Goal: Complete application form: Complete application form

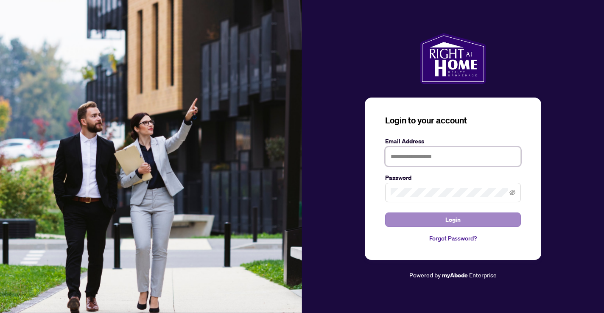
type input "**********"
click at [452, 221] on span "Login" at bounding box center [453, 220] width 15 height 14
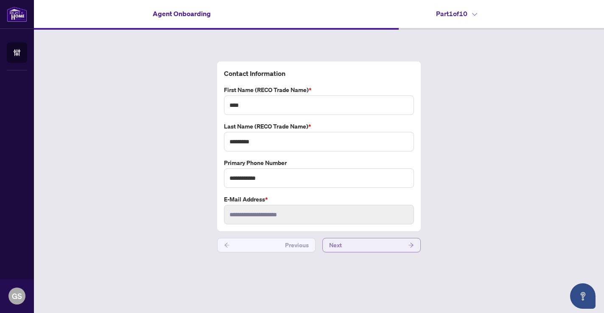
click at [365, 244] on button "Next" at bounding box center [372, 245] width 98 height 14
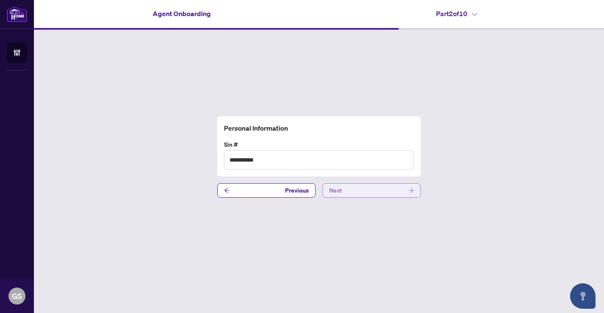
click at [357, 189] on button "Next" at bounding box center [372, 190] width 98 height 14
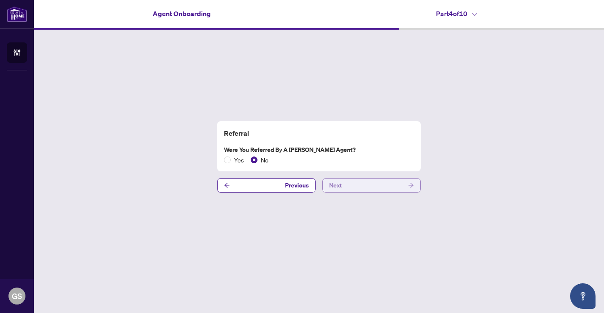
click at [348, 184] on button "Next" at bounding box center [372, 185] width 98 height 14
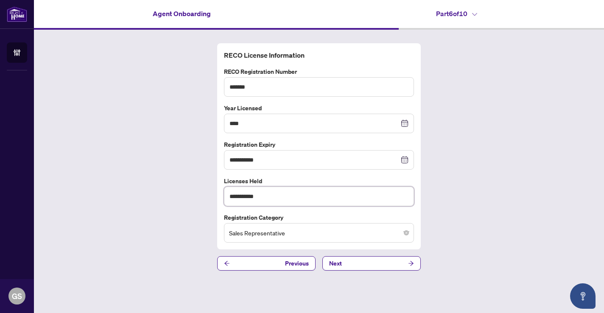
click at [311, 194] on input "**********" at bounding box center [319, 197] width 190 height 20
type input "*"
type input "**********"
click at [366, 265] on button "Next" at bounding box center [372, 263] width 98 height 14
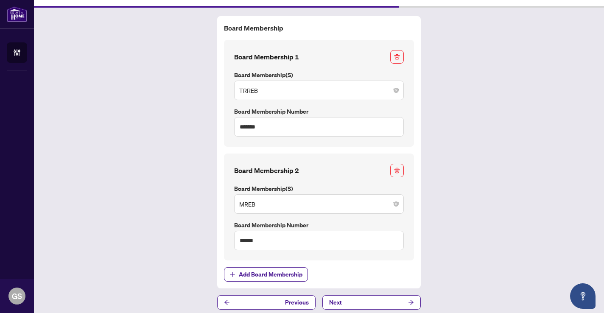
scroll to position [27, 0]
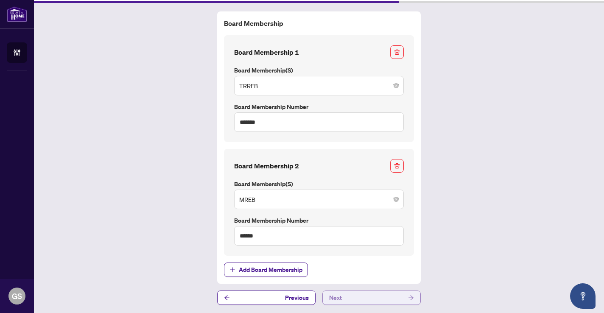
click at [367, 296] on button "Next" at bounding box center [372, 298] width 98 height 14
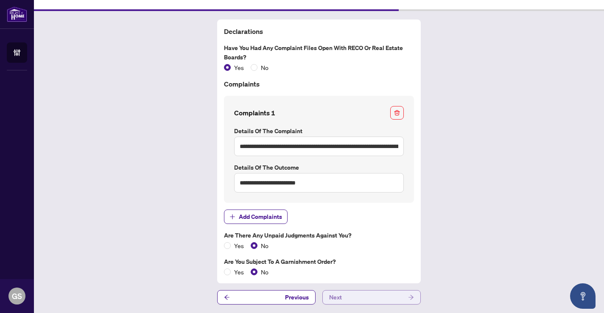
scroll to position [18, 0]
click at [377, 147] on input "**********" at bounding box center [319, 147] width 170 height 20
click at [393, 146] on input "**********" at bounding box center [319, 147] width 170 height 20
type input "*"
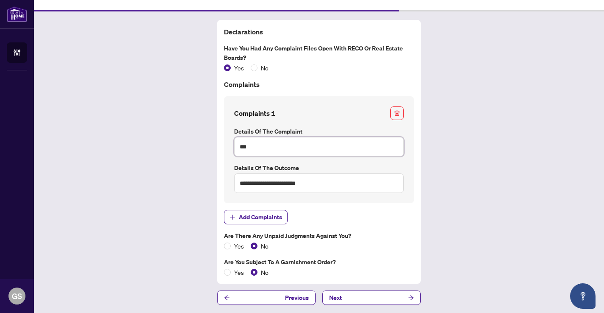
type input "*"
paste input "**********"
type input "**********"
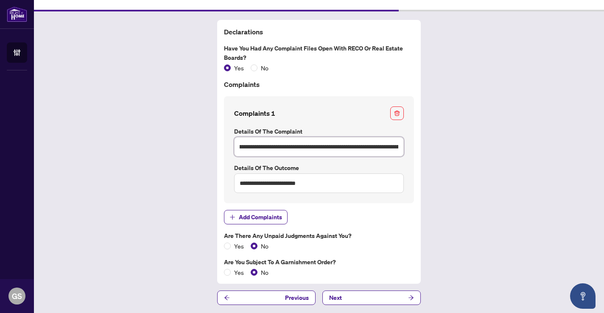
click at [308, 146] on input "**********" at bounding box center [319, 147] width 170 height 20
click at [365, 295] on button "Next" at bounding box center [372, 298] width 98 height 14
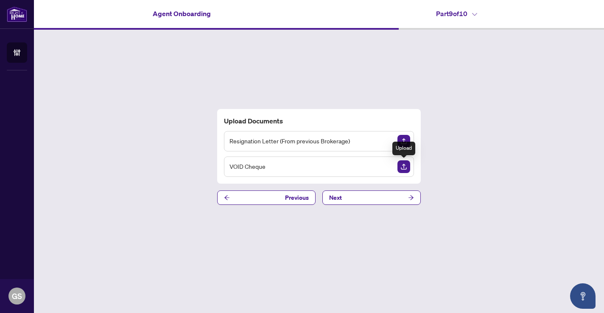
click at [405, 166] on img "Upload Document" at bounding box center [404, 166] width 13 height 13
click at [389, 195] on button "Next" at bounding box center [372, 198] width 98 height 14
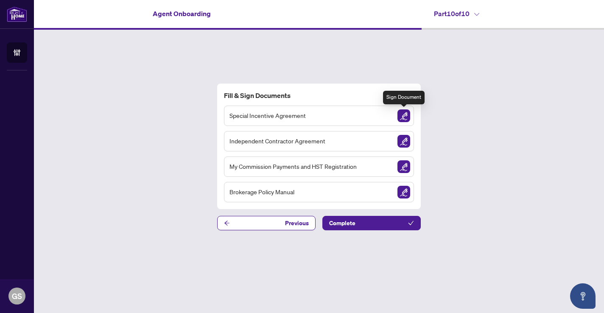
click at [404, 115] on img "Sign Document" at bounding box center [404, 115] width 13 height 13
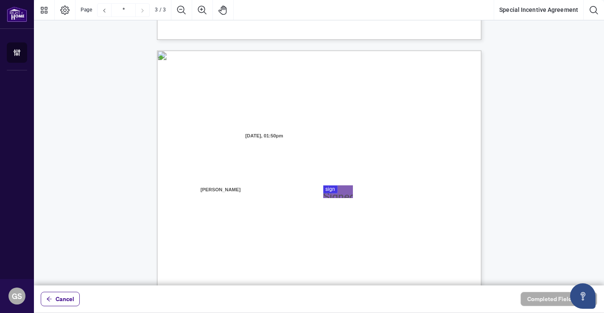
scroll to position [841, 0]
click at [337, 185] on div at bounding box center [319, 143] width 570 height 286
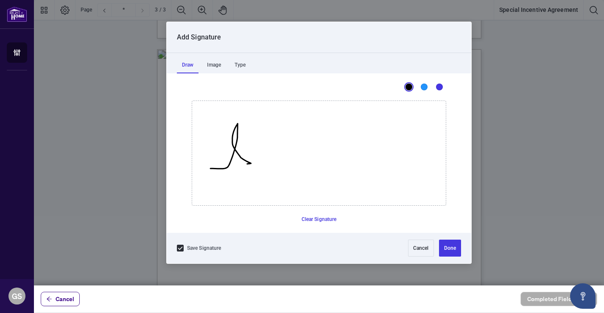
click at [211, 170] on icon "Drawing canvas" at bounding box center [319, 153] width 254 height 104
drag, startPoint x: 250, startPoint y: 165, endPoint x: 273, endPoint y: 164, distance: 23.4
click at [273, 164] on icon "Drawing canvas" at bounding box center [319, 153] width 254 height 104
click at [321, 218] on button "Clear Signature" at bounding box center [319, 220] width 42 height 14
click at [208, 167] on icon "Drawing canvas" at bounding box center [319, 153] width 254 height 104
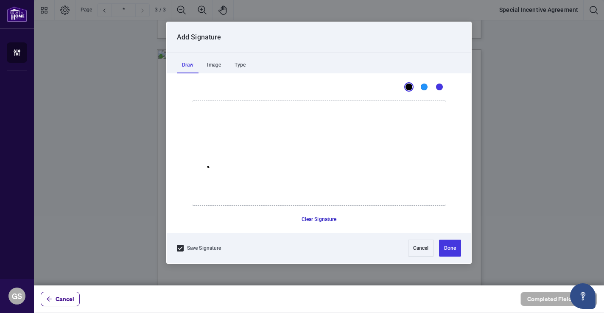
click at [320, 216] on button "Clear Signature" at bounding box center [319, 220] width 42 height 14
click at [210, 170] on icon "Drawing canvas" at bounding box center [319, 153] width 254 height 104
drag, startPoint x: 241, startPoint y: 167, endPoint x: 267, endPoint y: 166, distance: 26.3
click at [267, 166] on icon "Drawing canvas" at bounding box center [319, 153] width 254 height 104
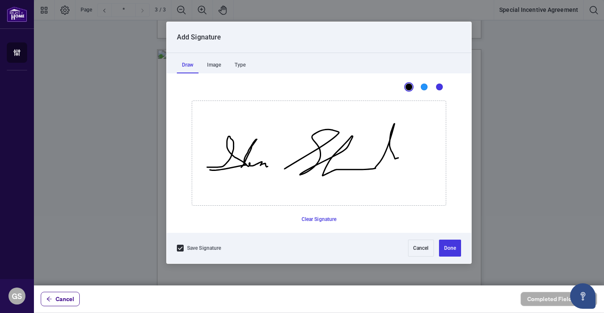
drag, startPoint x: 284, startPoint y: 169, endPoint x: 401, endPoint y: 157, distance: 117.3
click at [401, 157] on icon "Drawing canvas" at bounding box center [319, 153] width 254 height 104
click at [316, 218] on button "Clear Signature" at bounding box center [319, 220] width 42 height 14
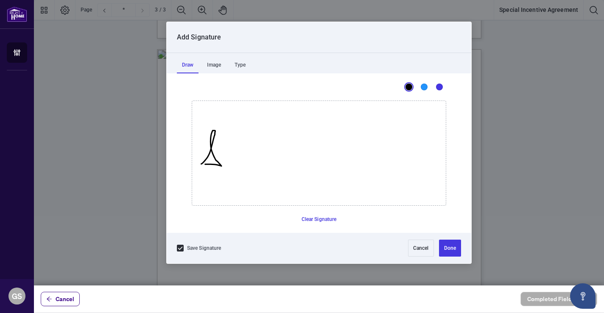
click at [197, 164] on icon "Drawing canvas" at bounding box center [319, 153] width 254 height 104
drag, startPoint x: 219, startPoint y: 167, endPoint x: 247, endPoint y: 167, distance: 27.6
click at [247, 167] on icon "Drawing canvas" at bounding box center [319, 153] width 254 height 104
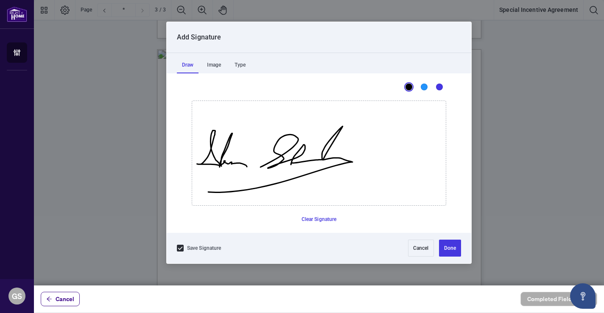
drag, startPoint x: 261, startPoint y: 167, endPoint x: 205, endPoint y: 191, distance: 60.5
click at [205, 191] on icon "Drawing canvas" at bounding box center [319, 153] width 254 height 104
click at [324, 219] on button "Clear Signature" at bounding box center [319, 220] width 42 height 14
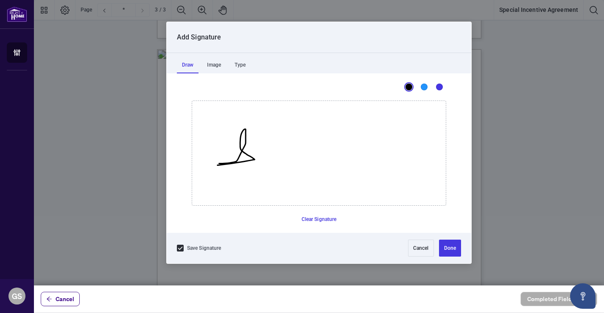
drag, startPoint x: 219, startPoint y: 163, endPoint x: 212, endPoint y: 165, distance: 7.4
click at [212, 165] on icon "Drawing canvas" at bounding box center [319, 153] width 254 height 104
drag, startPoint x: 250, startPoint y: 163, endPoint x: 282, endPoint y: 159, distance: 31.7
click at [282, 159] on icon "Drawing canvas" at bounding box center [319, 153] width 254 height 104
drag, startPoint x: 299, startPoint y: 162, endPoint x: 324, endPoint y: 156, distance: 26.2
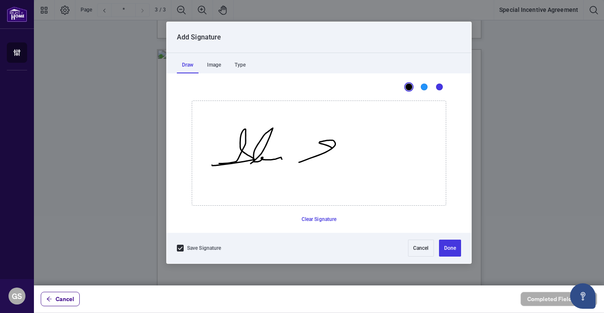
click at [324, 156] on icon "Drawing canvas" at bounding box center [319, 153] width 254 height 104
click at [325, 216] on button "Clear Signature" at bounding box center [319, 220] width 42 height 14
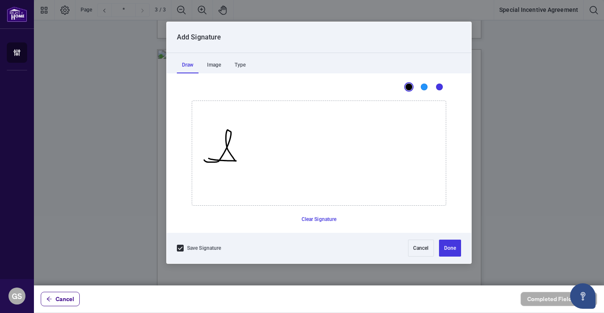
drag, startPoint x: 204, startPoint y: 160, endPoint x: 209, endPoint y: 158, distance: 5.1
click at [209, 158] on icon "Drawing canvas" at bounding box center [319, 153] width 254 height 104
drag, startPoint x: 235, startPoint y: 161, endPoint x: 259, endPoint y: 161, distance: 24.2
drag, startPoint x: 266, startPoint y: 160, endPoint x: 309, endPoint y: 162, distance: 42.5
click at [309, 162] on icon "Drawing canvas" at bounding box center [319, 153] width 254 height 104
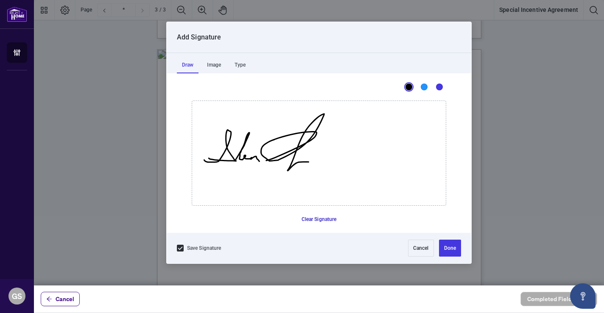
click at [323, 216] on button "Clear Signature" at bounding box center [319, 220] width 42 height 14
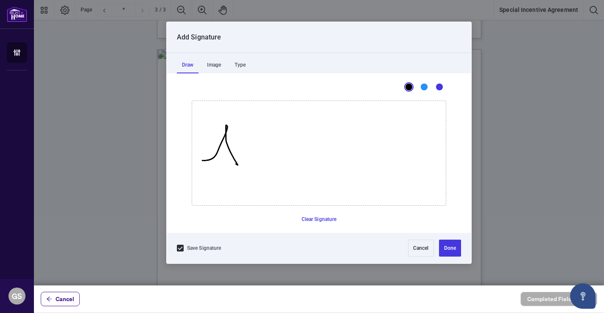
click at [199, 160] on icon "Drawing canvas" at bounding box center [319, 153] width 254 height 104
click at [313, 217] on button "Clear Signature" at bounding box center [319, 220] width 42 height 14
drag, startPoint x: 208, startPoint y: 170, endPoint x: 212, endPoint y: 164, distance: 6.5
click at [212, 164] on icon "Drawing canvas" at bounding box center [319, 153] width 254 height 104
drag, startPoint x: 235, startPoint y: 168, endPoint x: 272, endPoint y: 163, distance: 37.3
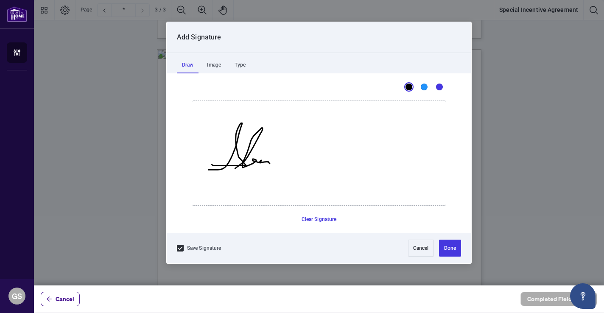
click at [272, 163] on icon "Drawing canvas" at bounding box center [319, 153] width 254 height 104
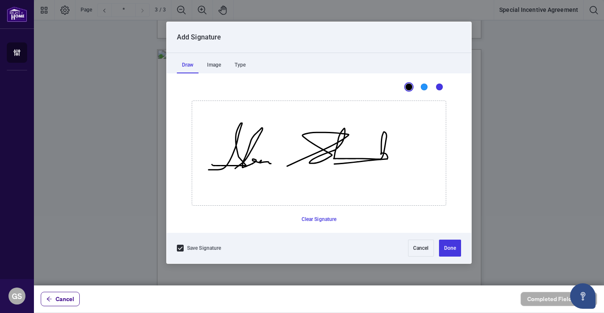
drag, startPoint x: 287, startPoint y: 166, endPoint x: 333, endPoint y: 163, distance: 45.9
click at [333, 163] on icon "Drawing canvas" at bounding box center [319, 153] width 254 height 104
click at [446, 243] on button "Done" at bounding box center [450, 248] width 22 height 17
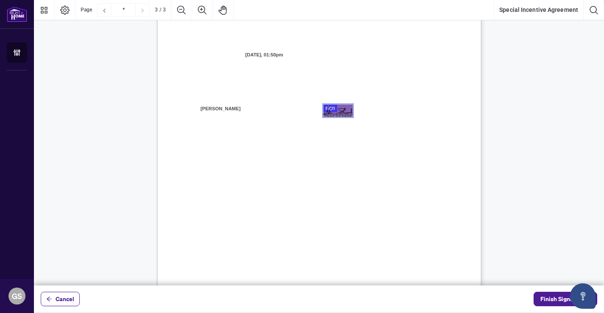
scroll to position [942, 0]
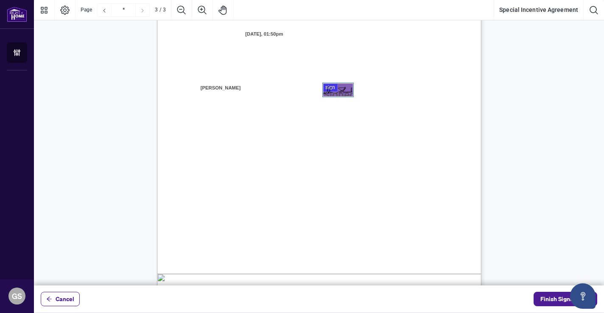
click at [399, 205] on div "Right at Home Realty, Brokerage [STREET_ADDRESS][PERSON_NAME] 416.345.6789 [DOM…" at bounding box center [360, 211] width 406 height 525
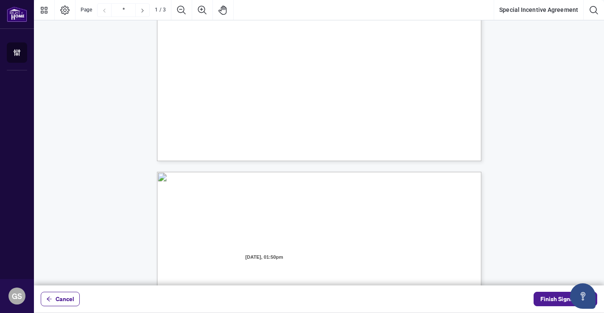
type input "*"
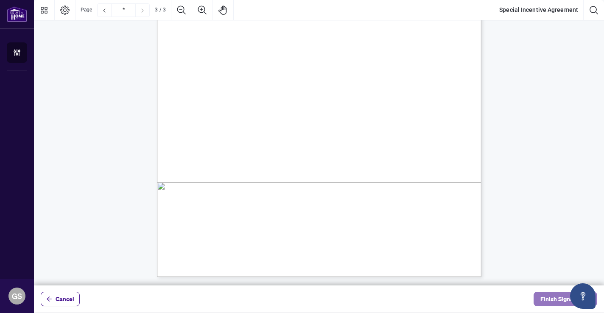
click at [548, 297] on span "Finish Signing" at bounding box center [560, 299] width 38 height 14
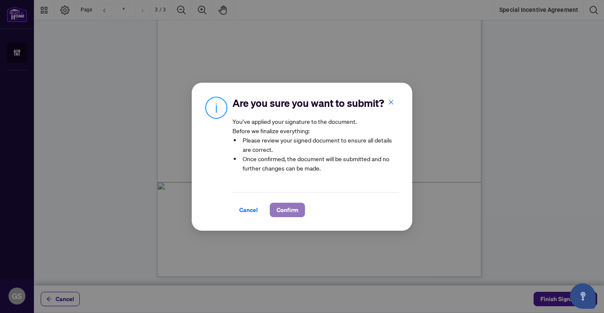
click at [285, 208] on span "Confirm" at bounding box center [288, 210] width 22 height 14
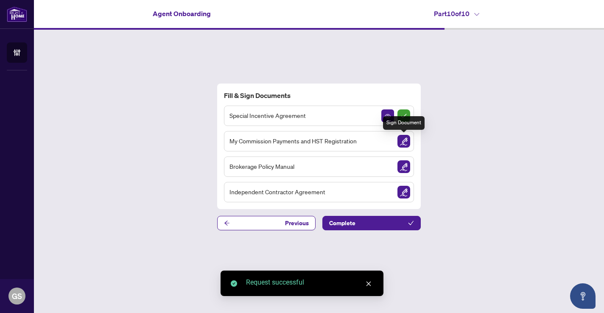
click at [403, 140] on img "Sign Document" at bounding box center [404, 141] width 13 height 13
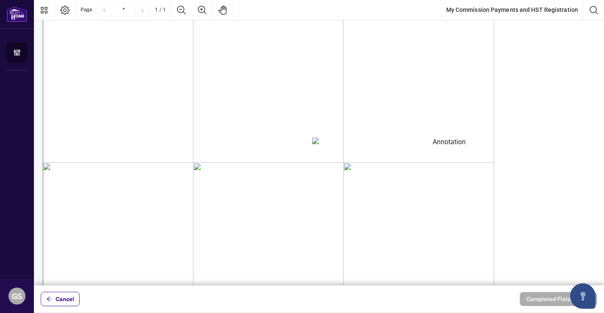
scroll to position [163, 0]
click at [362, 160] on textarea "01K2N82W0617PR3KA8X9DYAB9F" at bounding box center [445, 156] width 267 height 28
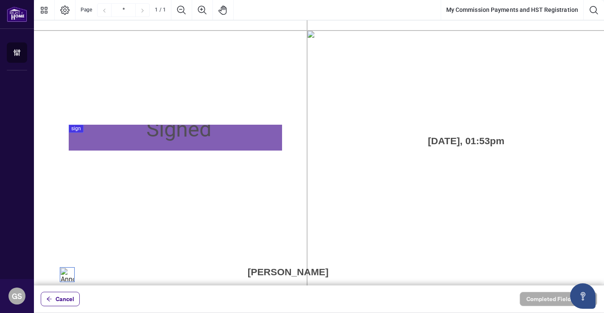
scroll to position [322, 61]
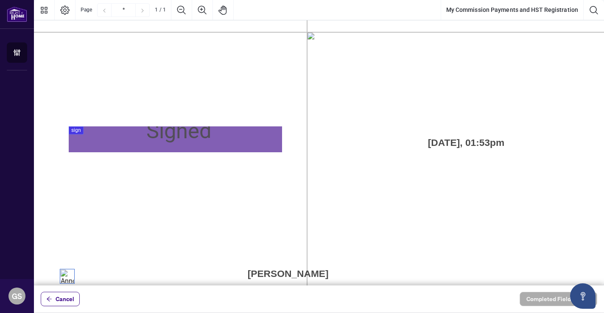
type textarea "**********"
click at [129, 140] on div at bounding box center [319, 143] width 570 height 286
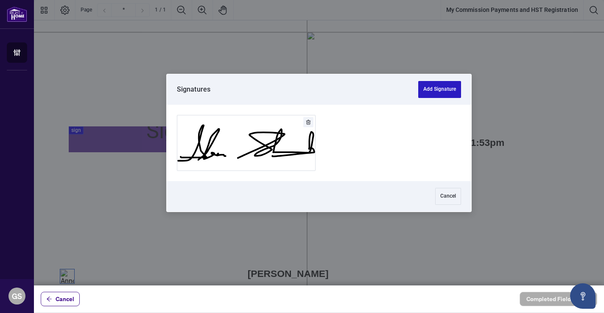
click at [435, 89] on button "Add Signature" at bounding box center [439, 89] width 43 height 17
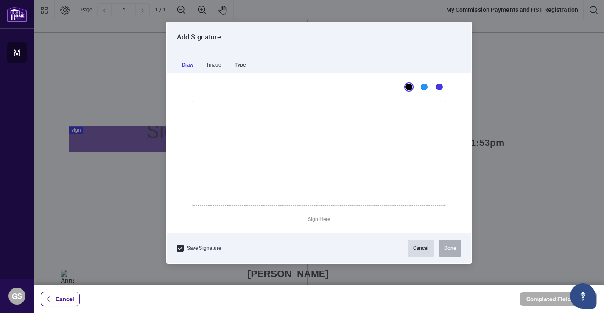
click at [418, 249] on button "Cancel" at bounding box center [421, 248] width 26 height 17
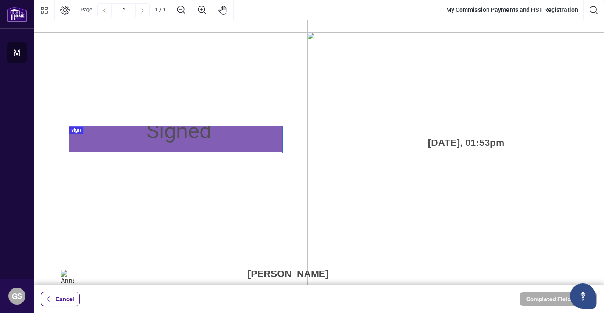
click at [97, 132] on div at bounding box center [319, 143] width 570 height 286
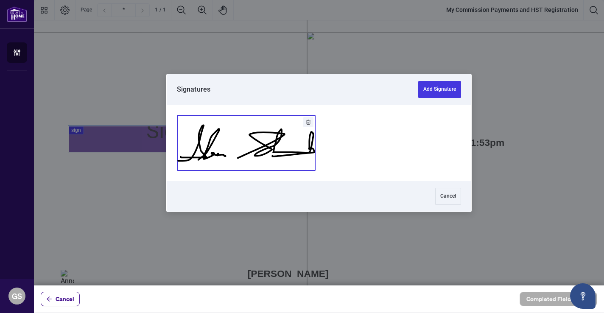
click at [264, 143] on button "Add Signature" at bounding box center [246, 142] width 138 height 55
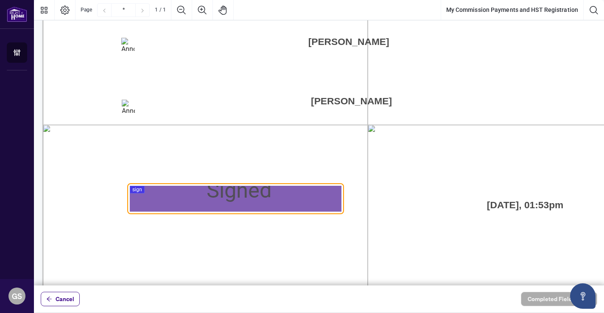
scroll to position [557, 0]
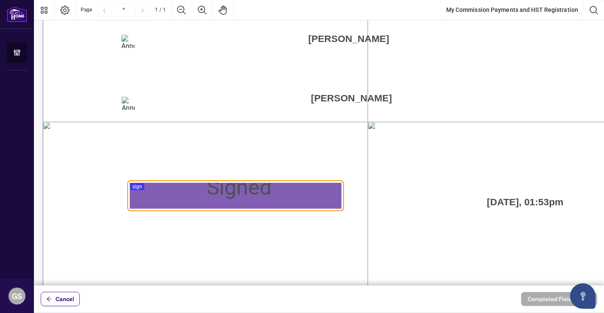
click at [241, 191] on div at bounding box center [319, 143] width 570 height 286
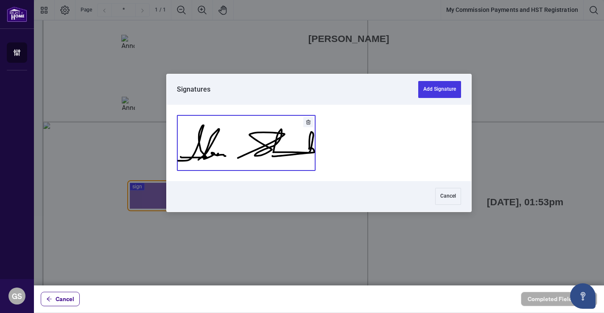
click at [244, 141] on button "Add Signature" at bounding box center [246, 142] width 138 height 55
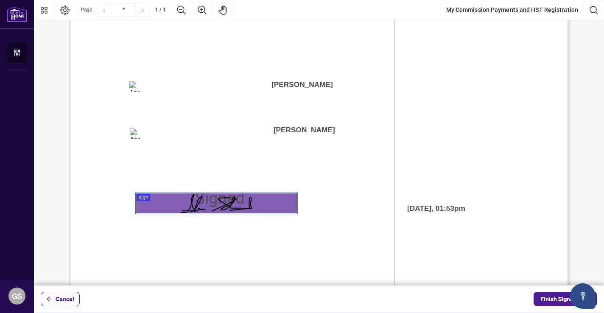
scroll to position [398, 0]
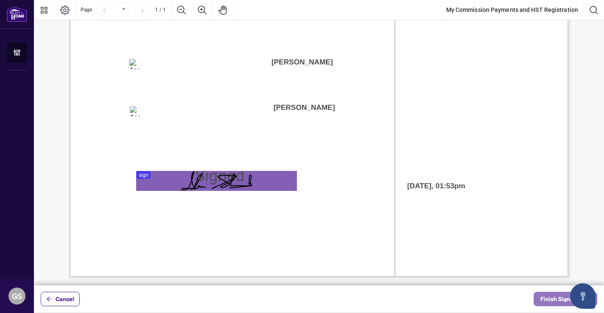
click at [551, 298] on span "Finish Signing" at bounding box center [560, 299] width 38 height 14
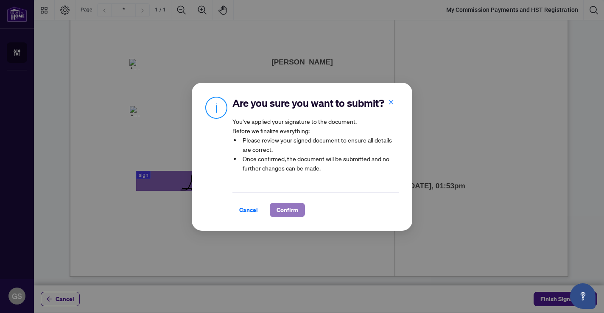
click at [290, 212] on span "Confirm" at bounding box center [288, 210] width 22 height 14
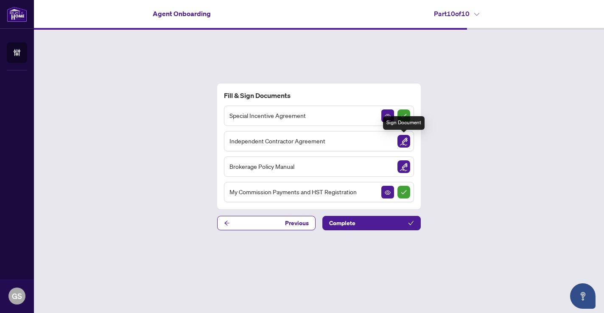
click at [405, 140] on img "Sign Document" at bounding box center [404, 141] width 13 height 13
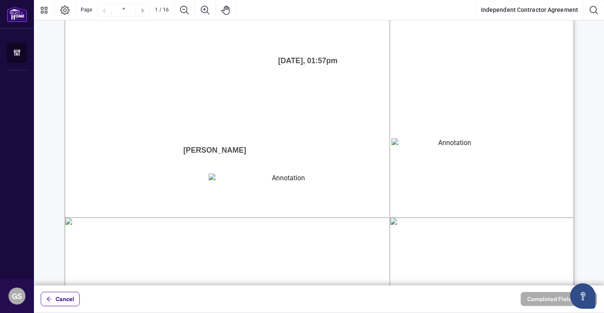
scroll to position [138, 0]
click at [442, 149] on textarea "01K2N7ZVXADQDZS13CP82GTG0Z" at bounding box center [452, 147] width 120 height 20
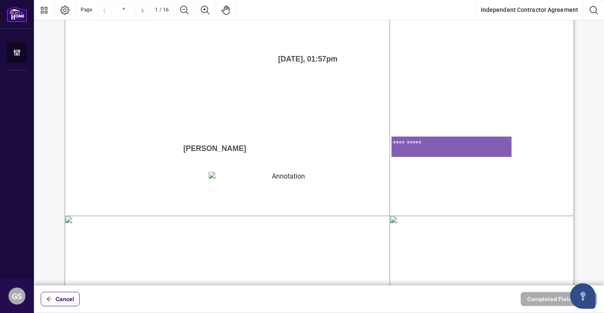
type textarea "**********"
click at [261, 182] on textarea "01K2N800VRNZWEDT7GS4268ZBH" at bounding box center [285, 180] width 153 height 17
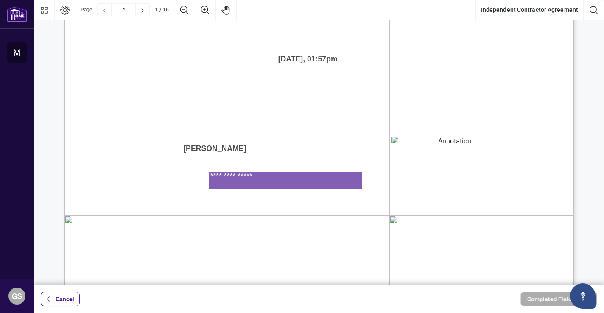
type textarea "**********"
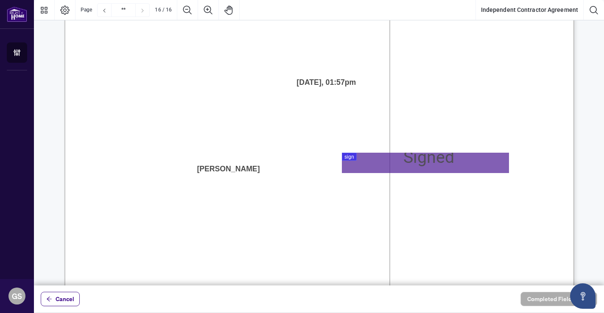
scroll to position [10178, 0]
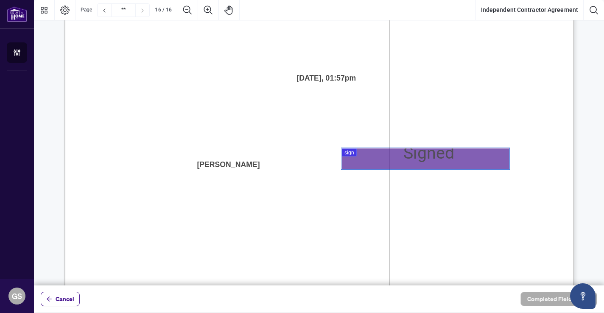
click at [380, 159] on div at bounding box center [319, 143] width 570 height 286
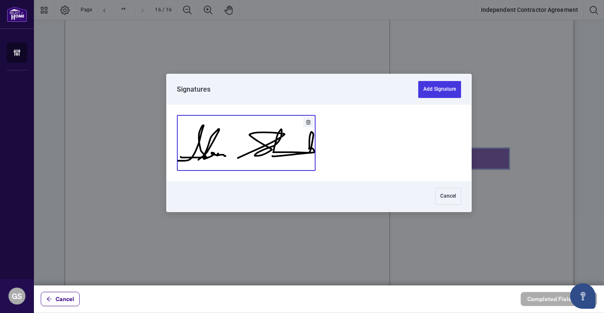
click at [249, 138] on button "Add Signature" at bounding box center [246, 142] width 138 height 55
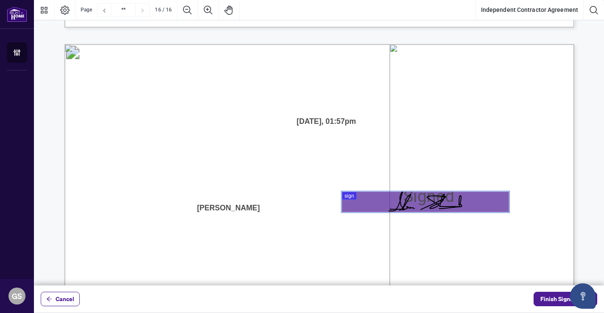
scroll to position [10133, 0]
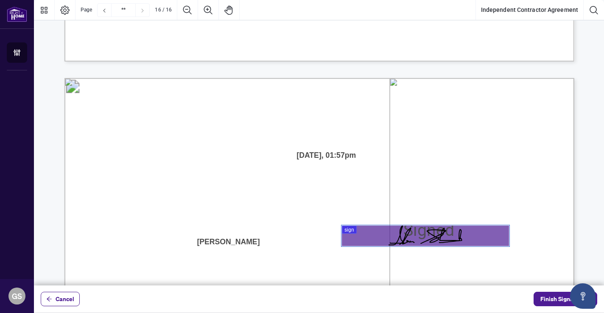
type input "**"
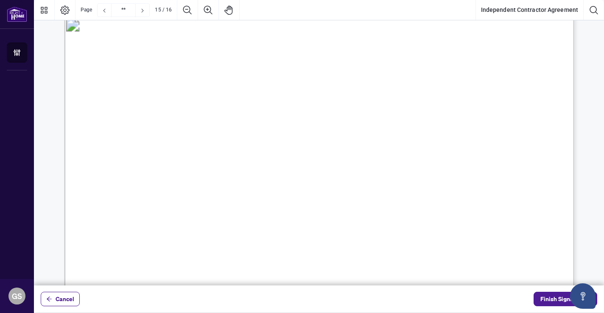
scroll to position [9438, 0]
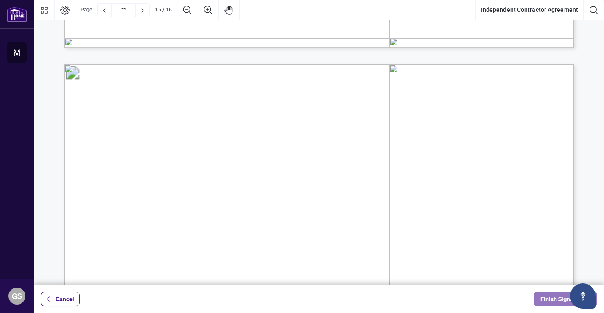
click at [550, 295] on span "Finish Signing" at bounding box center [560, 299] width 38 height 14
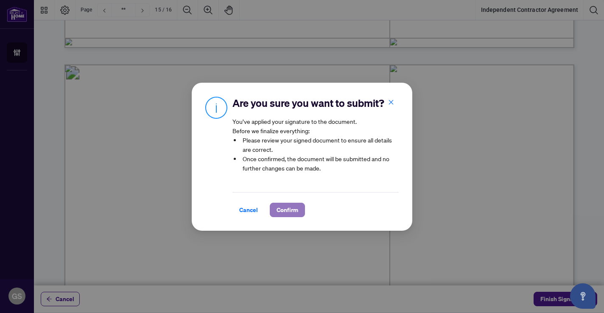
click at [291, 209] on span "Confirm" at bounding box center [288, 210] width 22 height 14
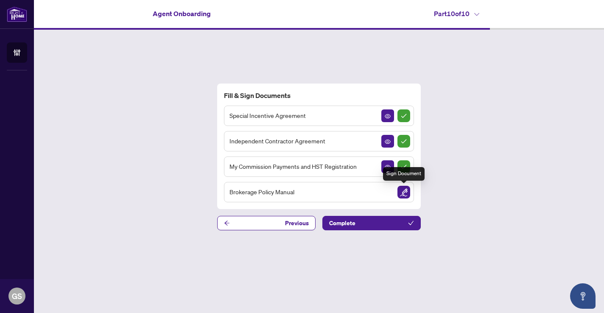
click at [406, 192] on img "Sign Document" at bounding box center [404, 192] width 13 height 13
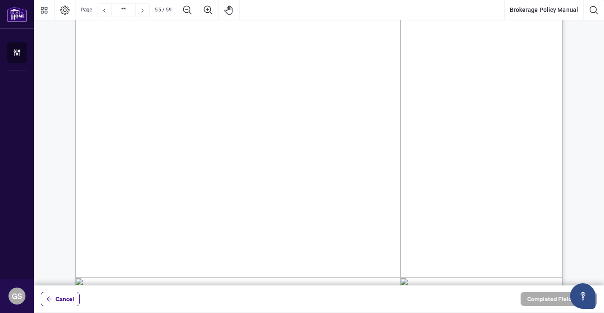
scroll to position [35049, 0]
drag, startPoint x: 491, startPoint y: 262, endPoint x: 245, endPoint y: 109, distance: 289.6
click at [298, 118] on span "Please note that agents who do not provide notice of their departure/terminatio…" at bounding box center [333, 122] width 345 height 10
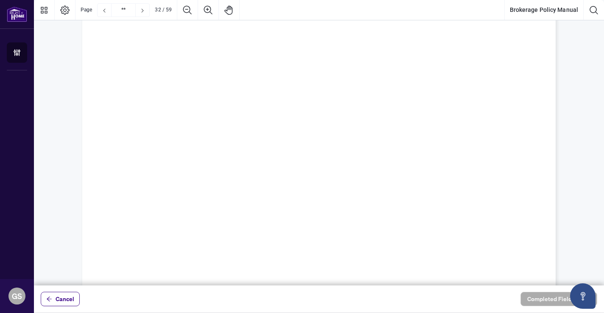
scroll to position [19586, 0]
click at [384, 149] on span "This is not an exhaustive list, and other details may be required. It is best t…" at bounding box center [326, 150] width 348 height 9
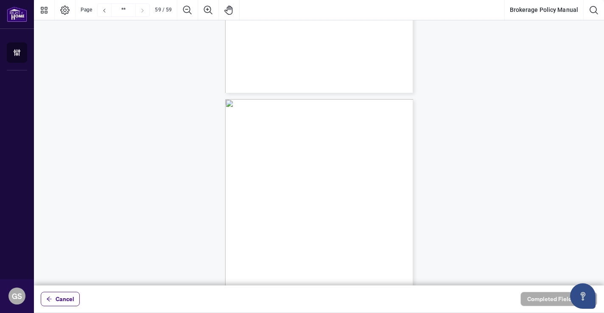
scroll to position [14474, 0]
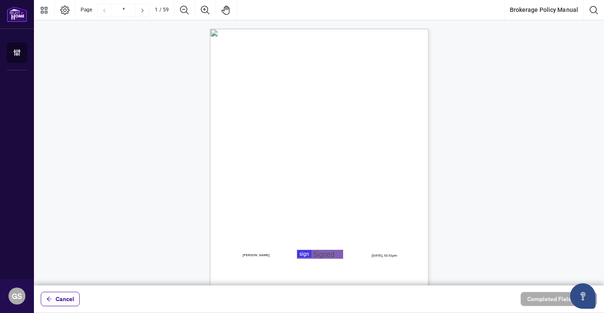
scroll to position [28, 0]
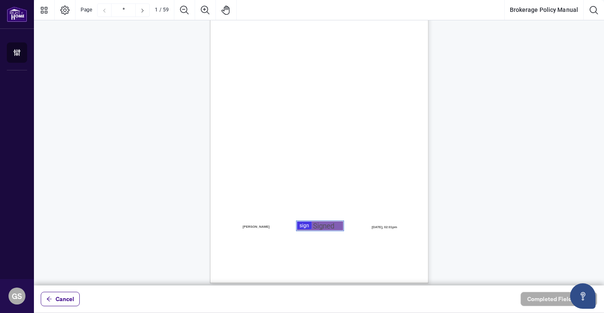
click at [305, 223] on div at bounding box center [319, 143] width 570 height 286
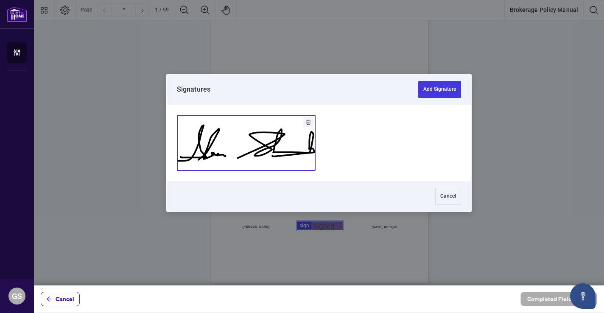
click at [250, 146] on button "Add Signature" at bounding box center [246, 142] width 138 height 55
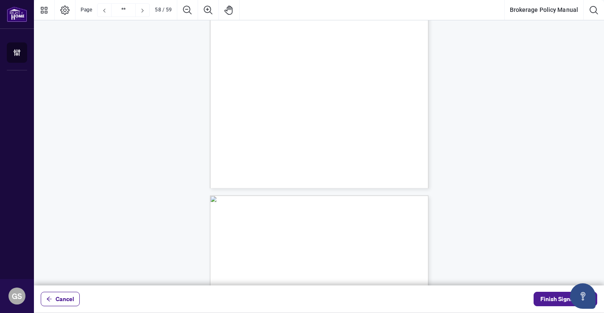
type input "**"
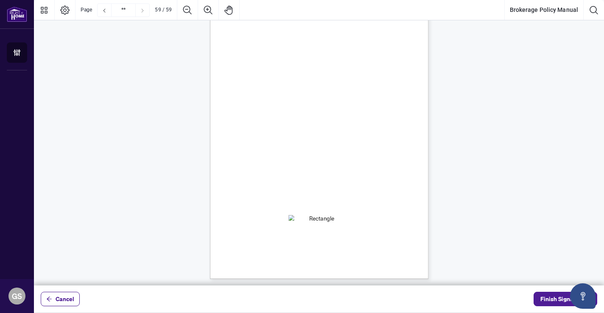
scroll to position [16857, 0]
click at [552, 295] on span "Finish Signing" at bounding box center [560, 299] width 38 height 14
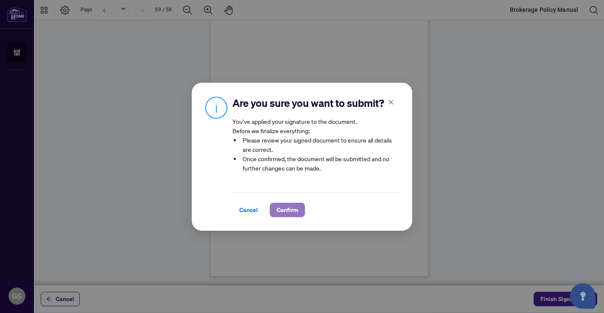
click at [293, 208] on span "Confirm" at bounding box center [288, 210] width 22 height 14
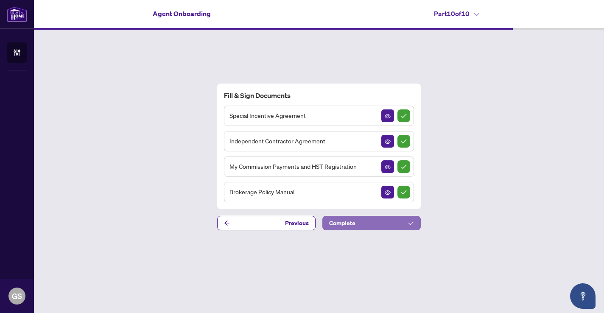
click at [403, 223] on button "Complete" at bounding box center [372, 223] width 98 height 14
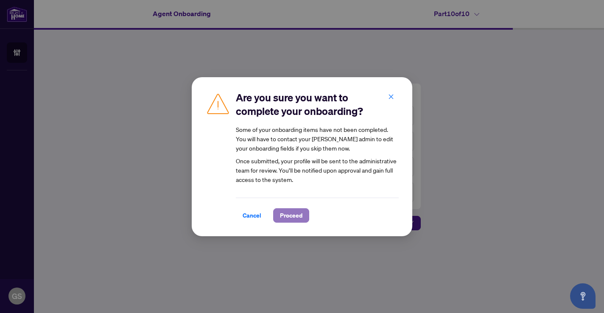
click at [293, 212] on span "Proceed" at bounding box center [291, 216] width 22 height 14
